Goal: Transaction & Acquisition: Purchase product/service

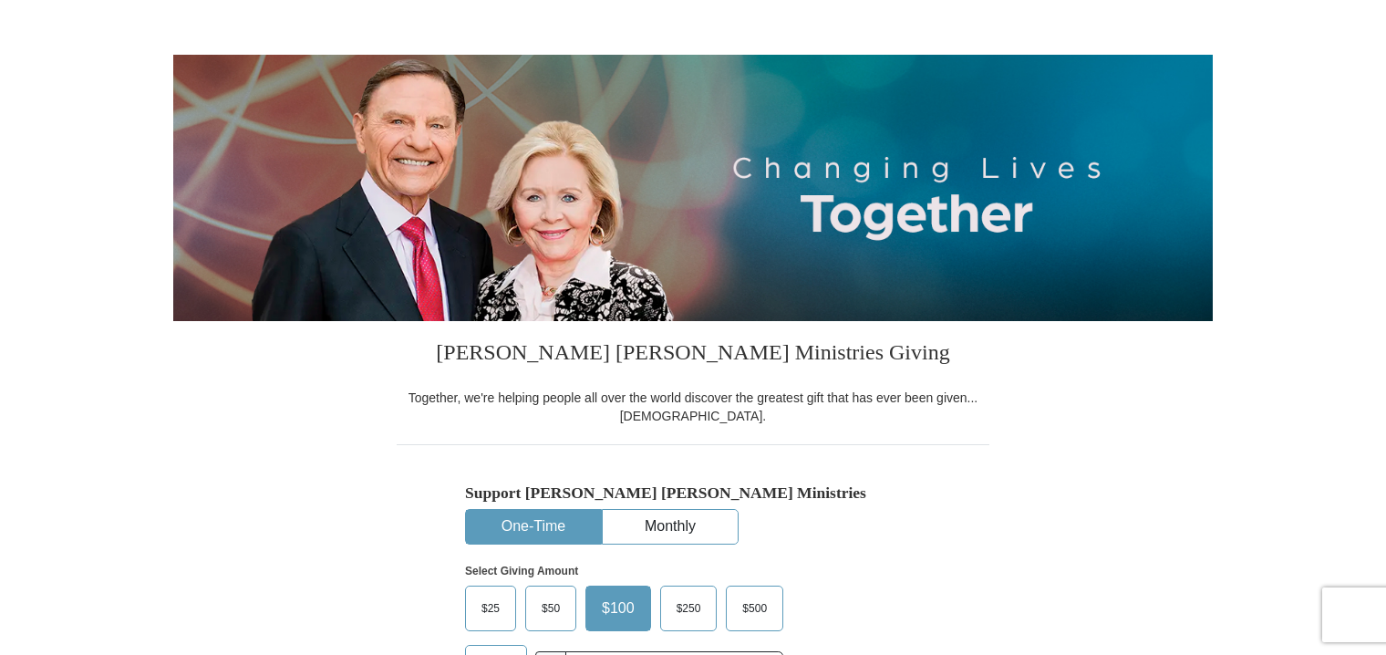
scroll to position [262, 0]
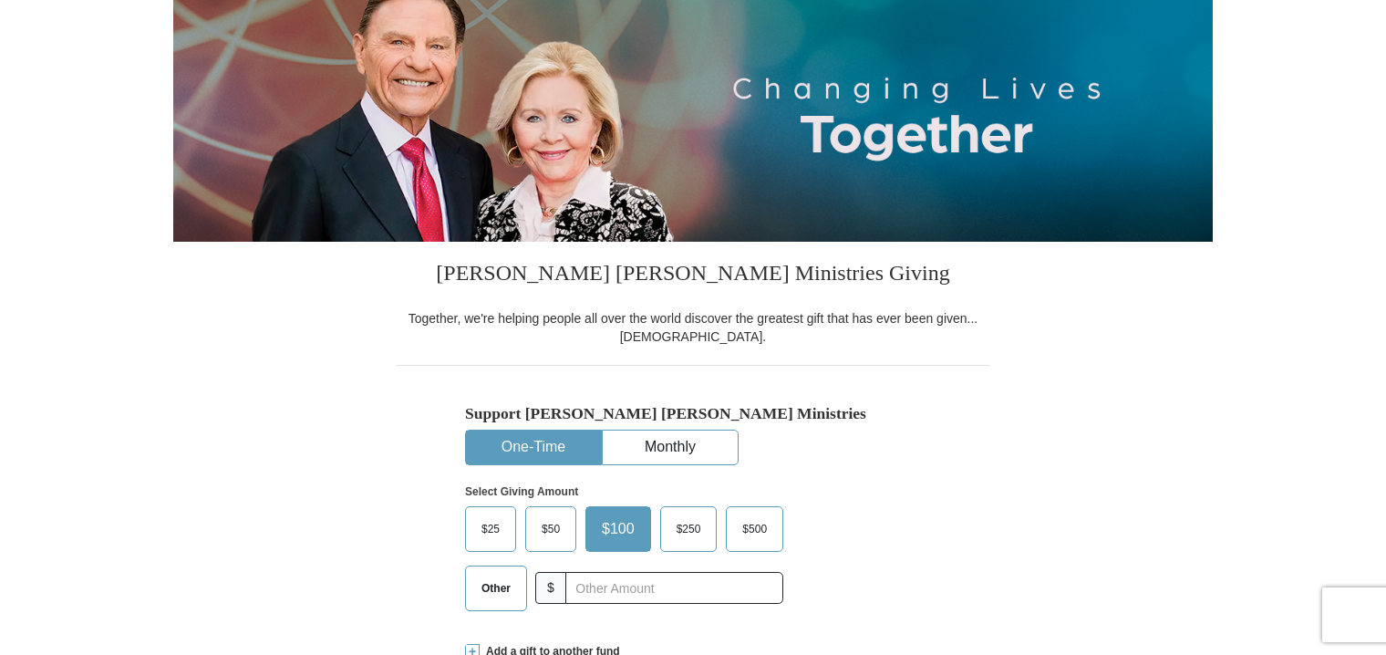
select select "AP"
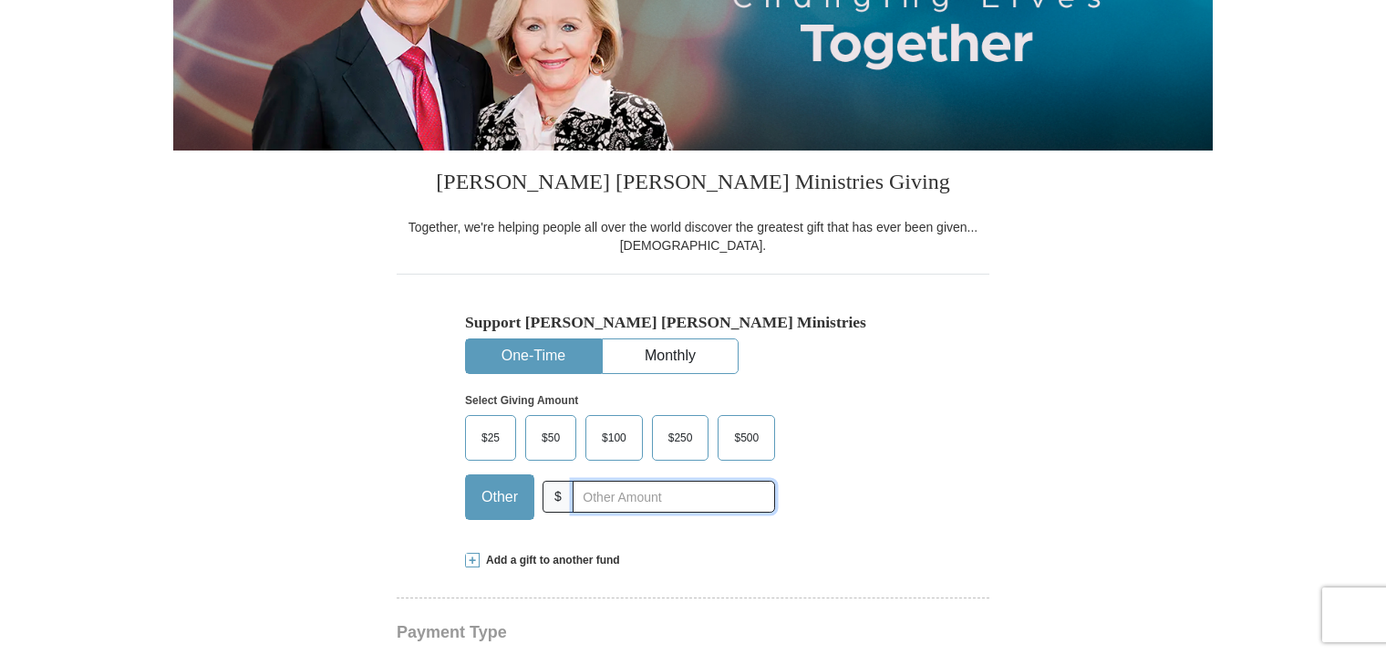
click at [598, 495] on input "text" at bounding box center [674, 497] width 202 height 32
type input "430"
drag, startPoint x: 609, startPoint y: 496, endPoint x: 581, endPoint y: 496, distance: 28.3
click at [581, 496] on input "430" at bounding box center [674, 497] width 202 height 32
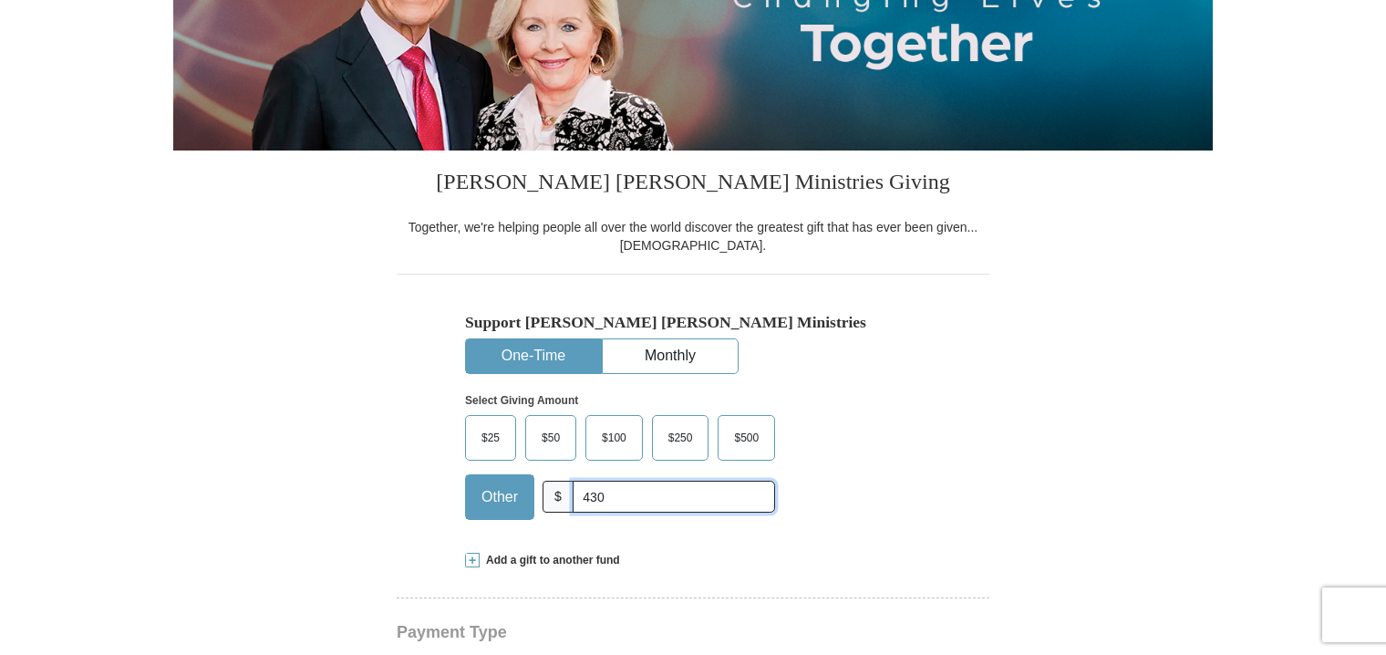
click at [643, 499] on input "430" at bounding box center [674, 497] width 202 height 32
click at [620, 497] on input "430" at bounding box center [674, 497] width 202 height 32
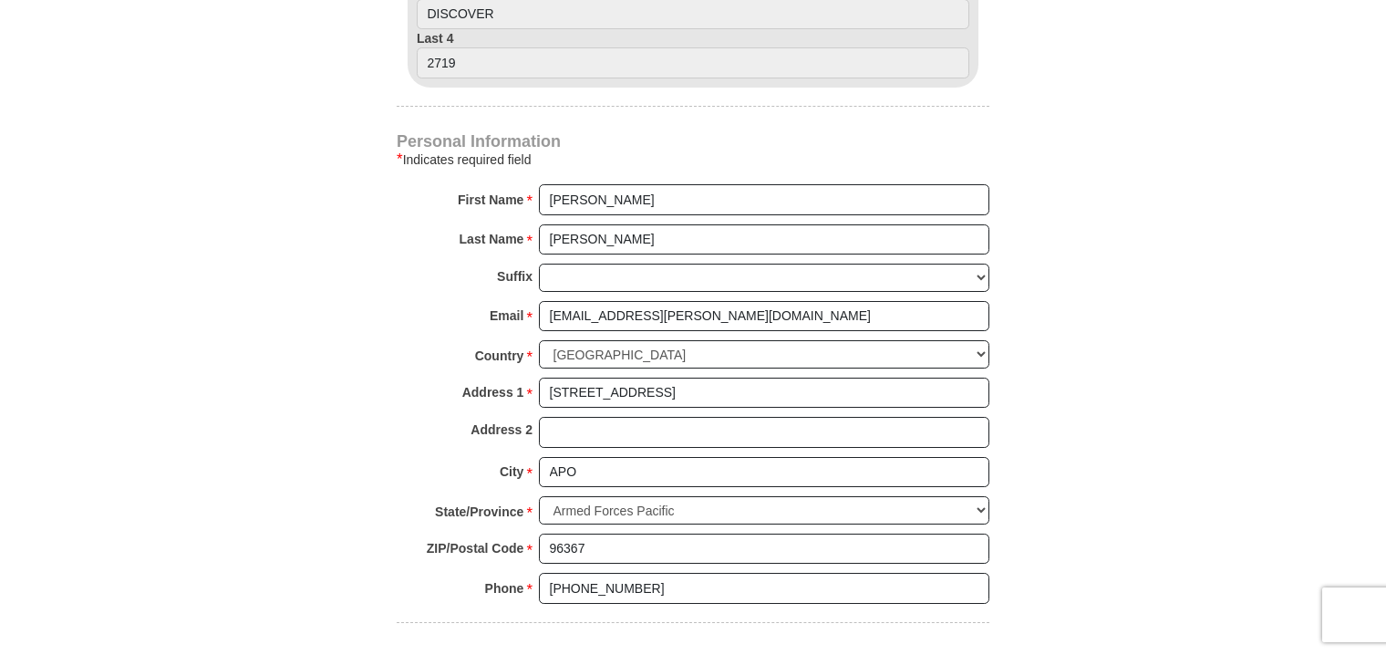
scroll to position [1356, 0]
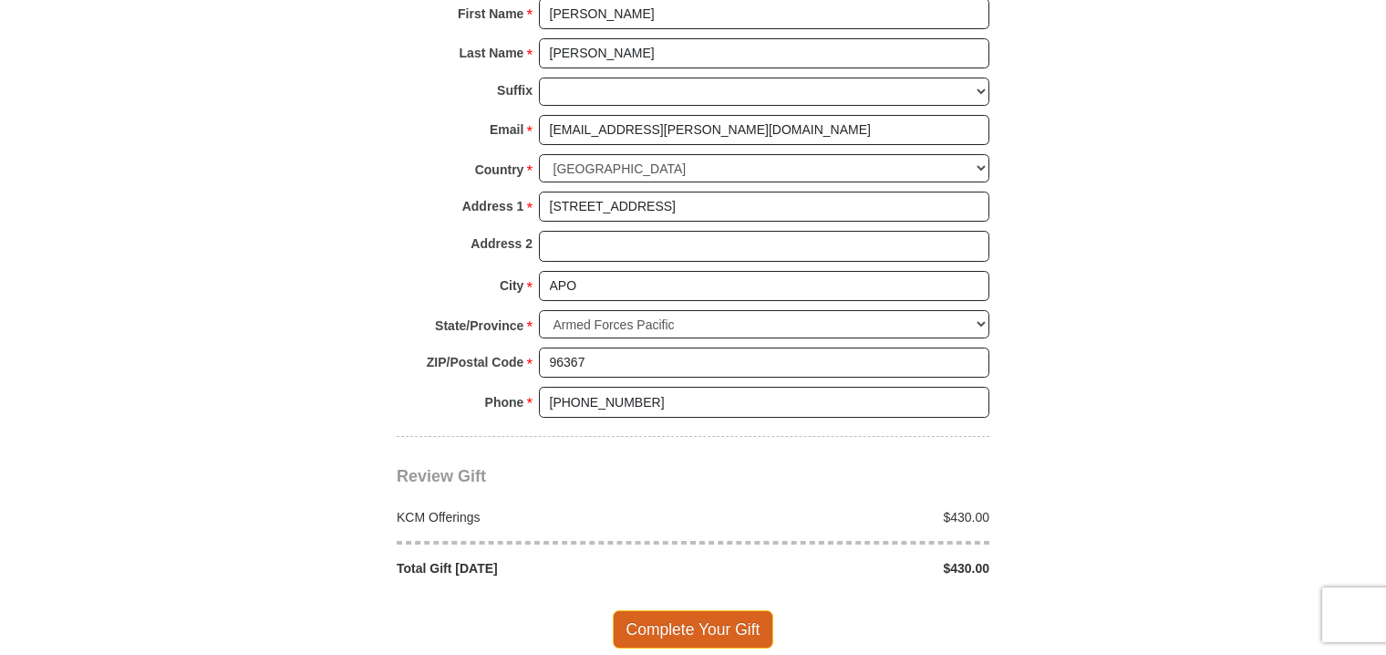
click at [714, 615] on span "Complete Your Gift" at bounding box center [693, 629] width 161 height 38
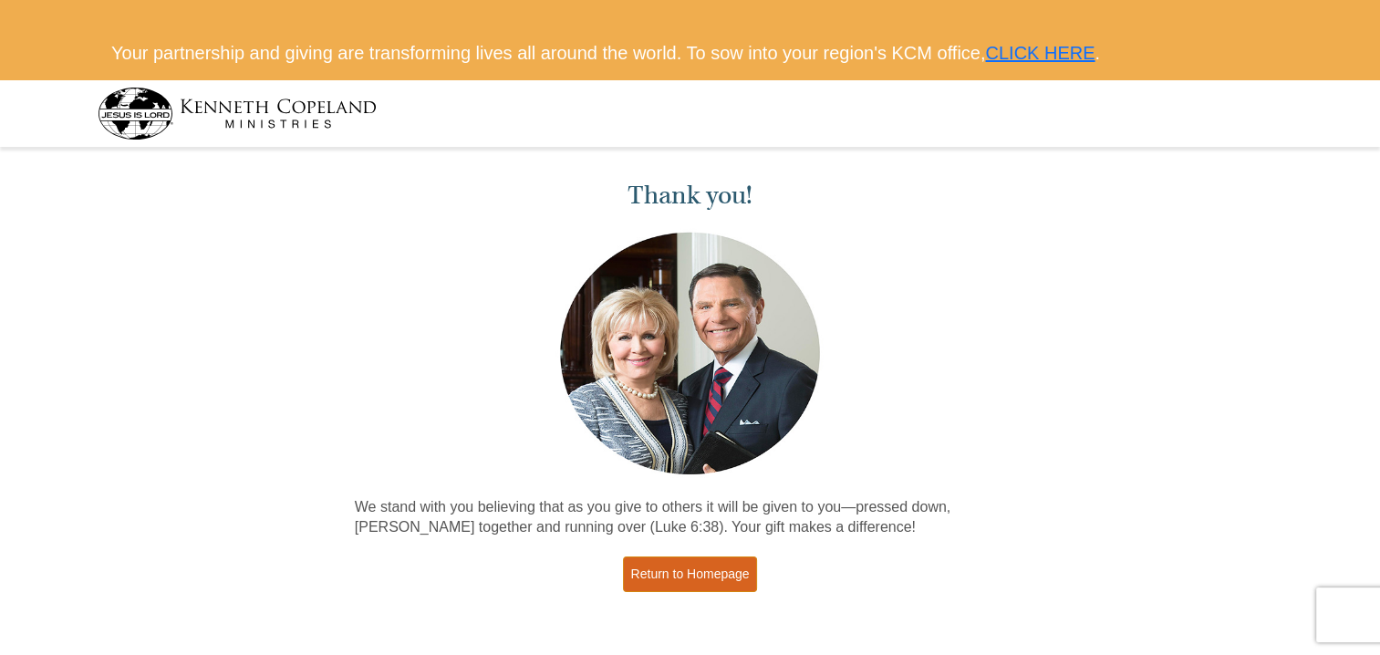
click at [727, 566] on link "Return to Homepage" at bounding box center [690, 574] width 135 height 36
